Goal: Find specific page/section: Find specific page/section

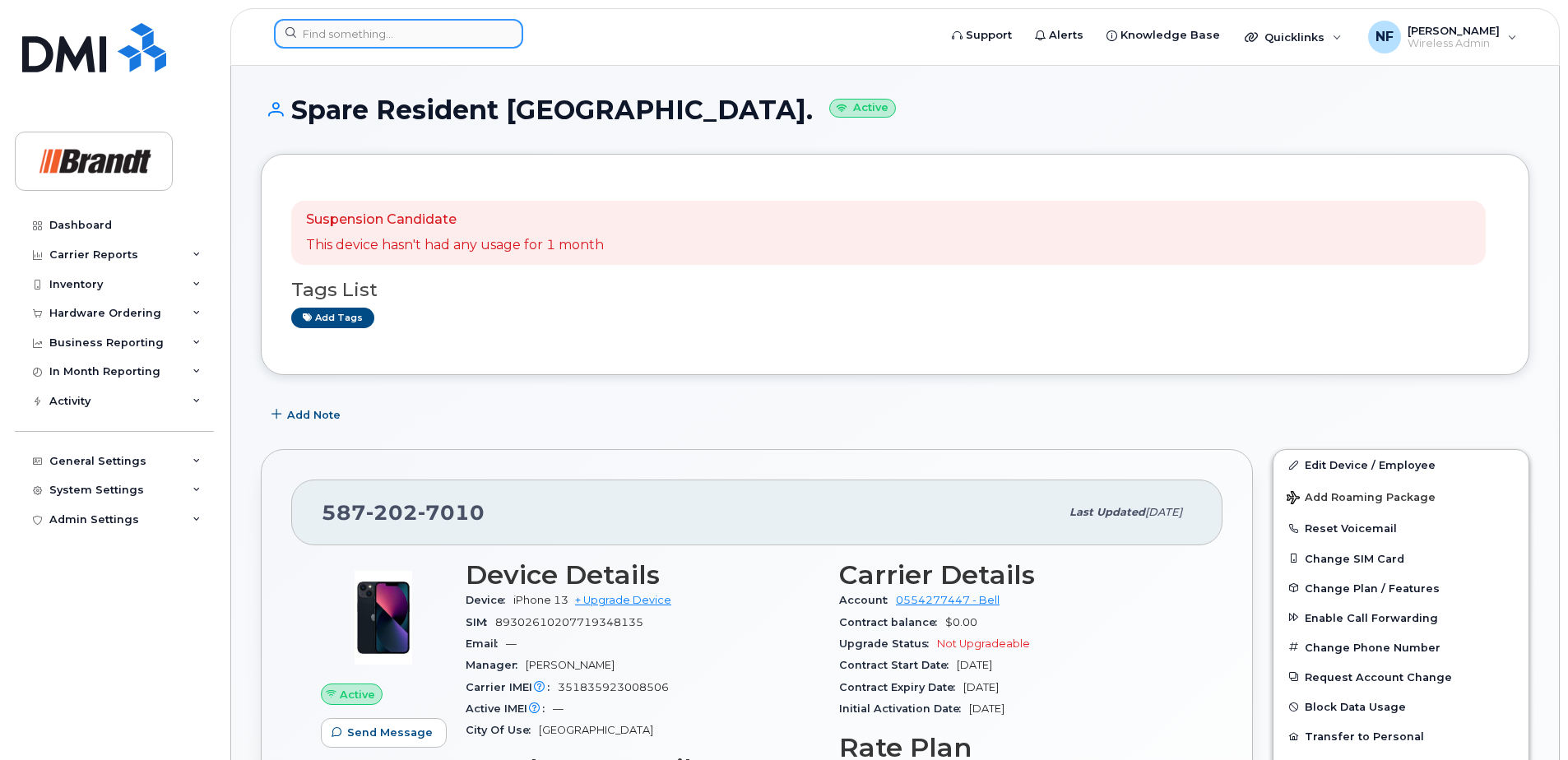
click at [387, 39] on input at bounding box center [398, 33] width 249 height 29
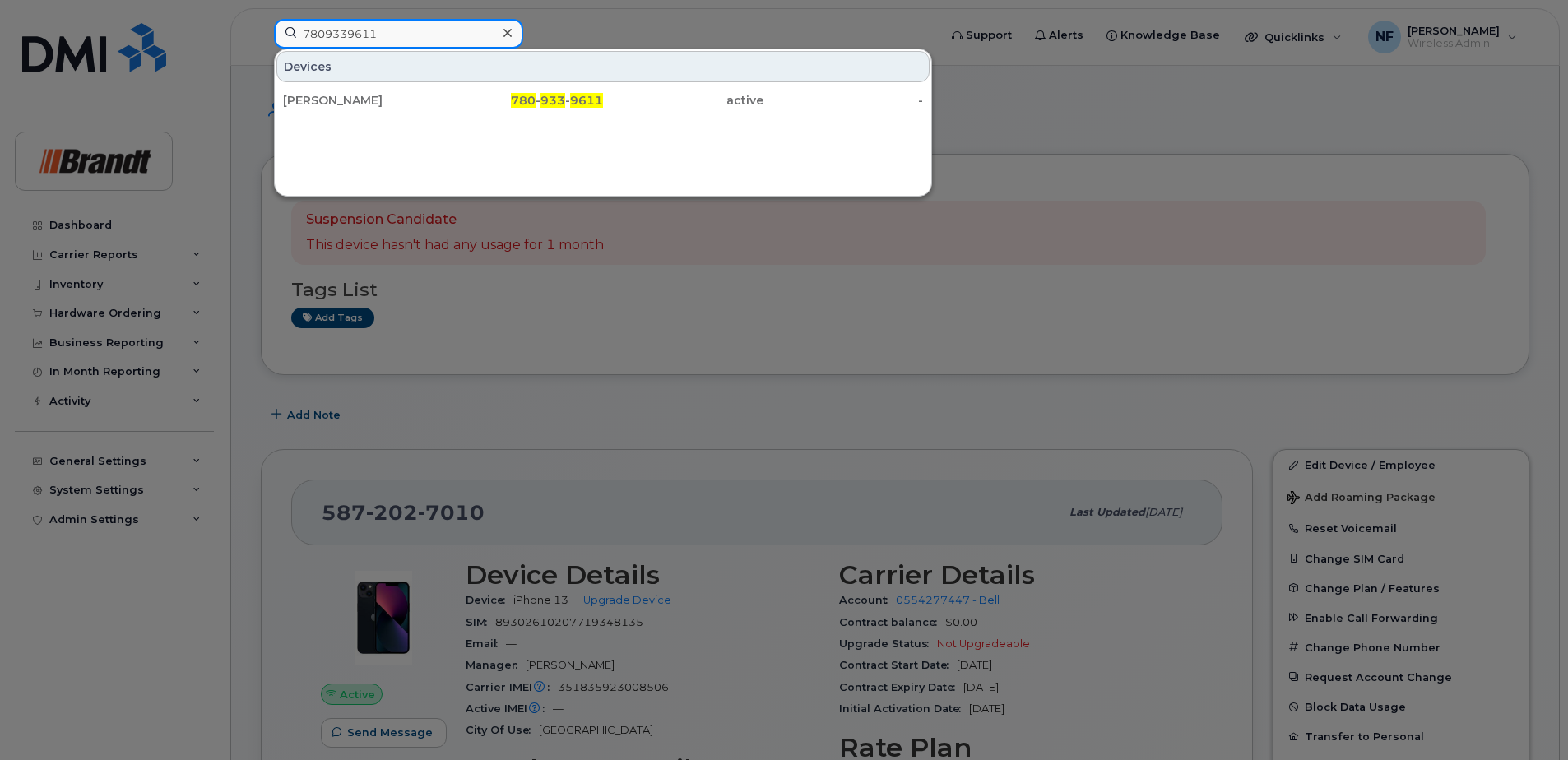
type input "7809339611"
drag, startPoint x: 512, startPoint y: 37, endPoint x: 495, endPoint y: 33, distance: 17.5
click at [512, 37] on div at bounding box center [506, 33] width 23 height 23
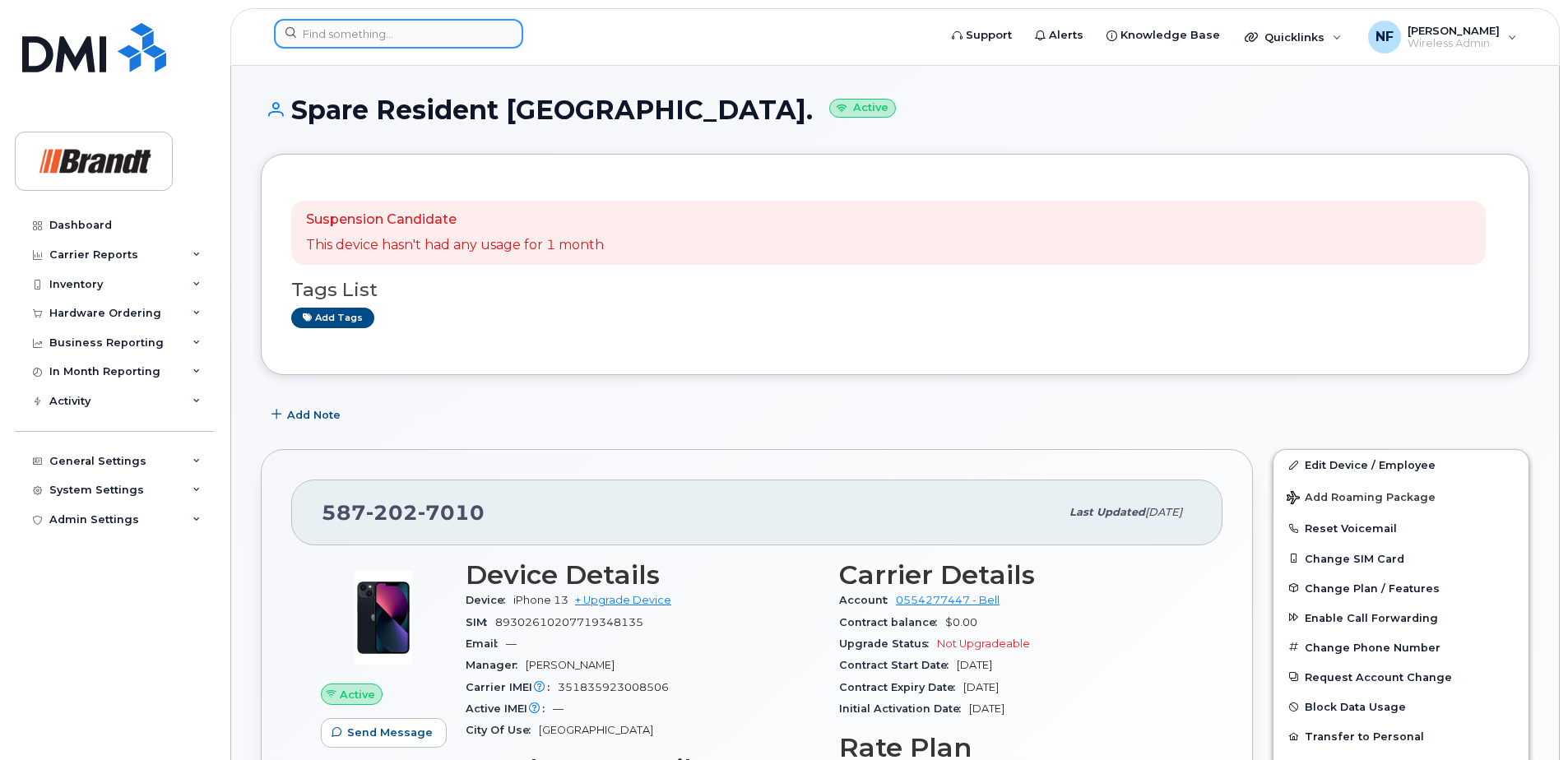
click at [479, 29] on input at bounding box center [398, 33] width 249 height 29
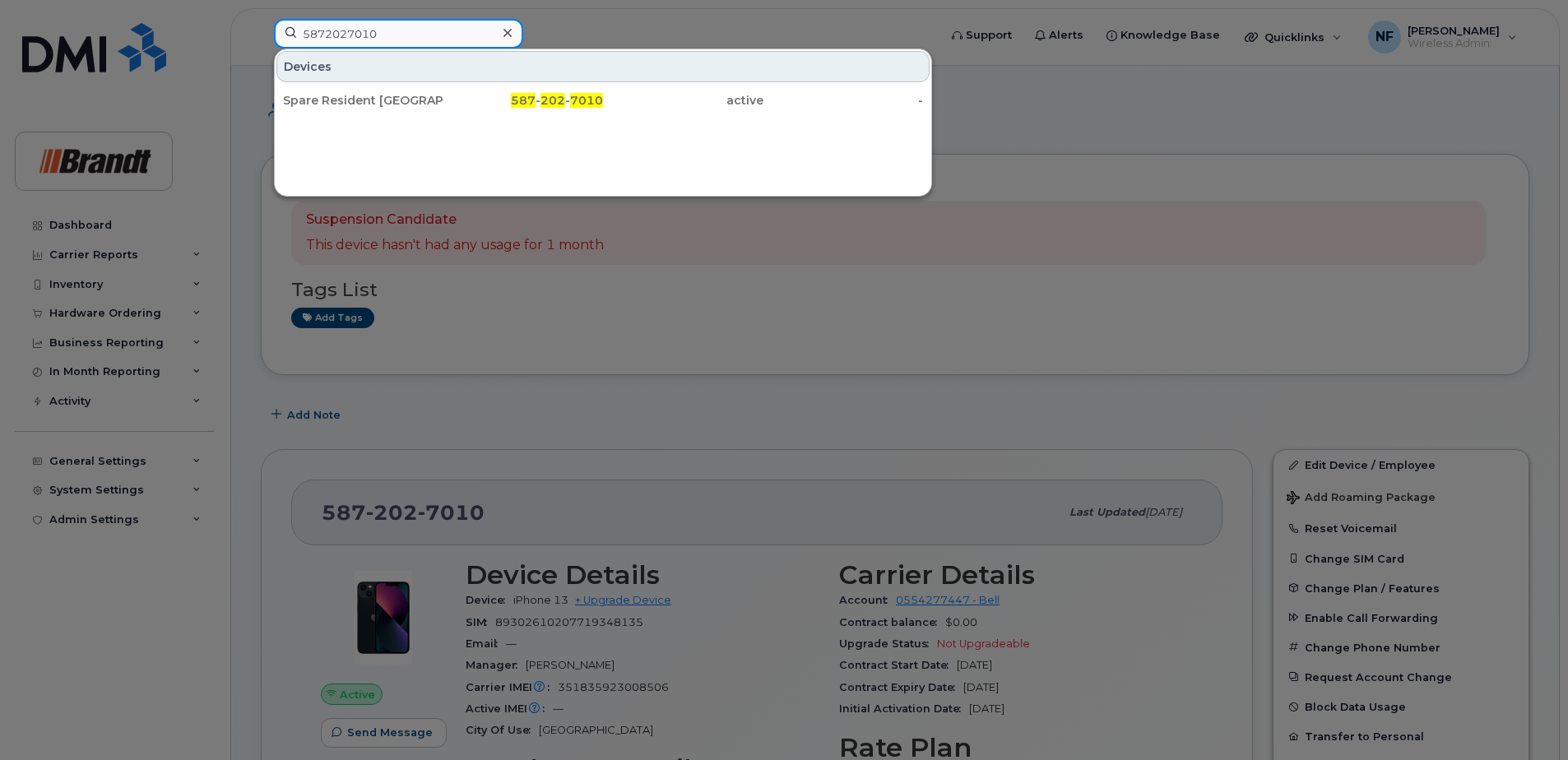
type input "5872027010"
click at [442, 92] on div "Spare Resident [GEOGRAPHIC_DATA]." at bounding box center [363, 100] width 161 height 29
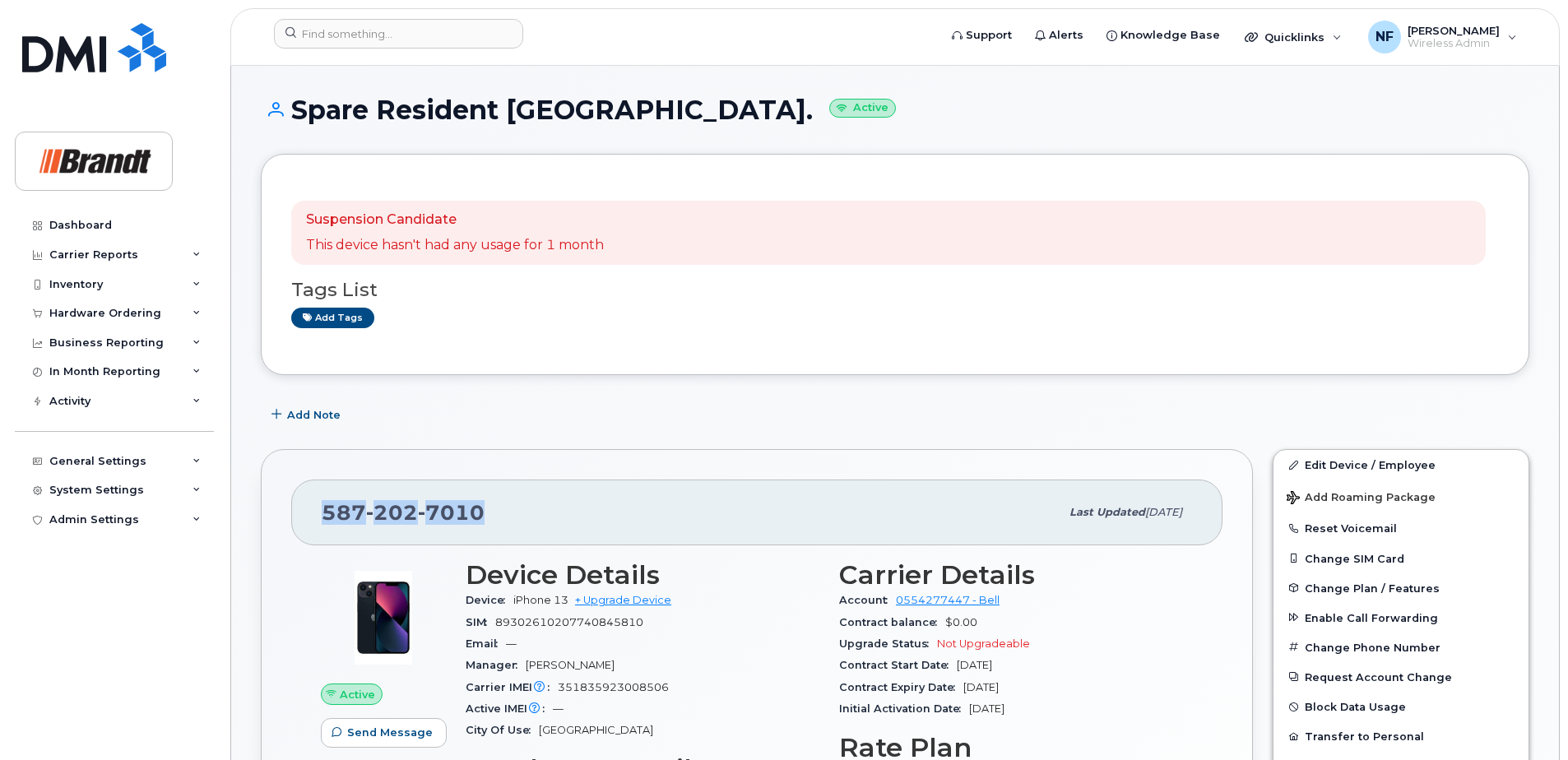
drag, startPoint x: 487, startPoint y: 511, endPoint x: 314, endPoint y: 500, distance: 173.3
click at [314, 500] on div "[PHONE_NUMBER] Last updated [DATE]" at bounding box center [757, 512] width 931 height 66
drag, startPoint x: 314, startPoint y: 500, endPoint x: 501, endPoint y: 521, distance: 188.2
click at [501, 521] on div "[PHONE_NUMBER]" at bounding box center [690, 511] width 738 height 34
